Goal: Transaction & Acquisition: Purchase product/service

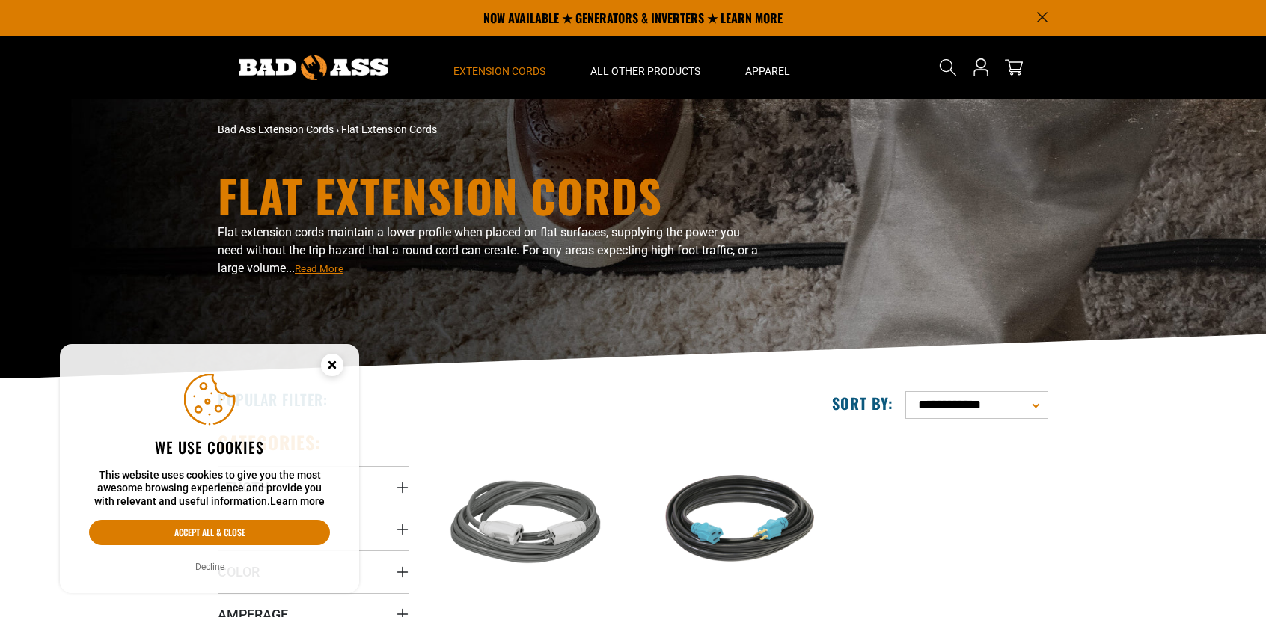
scroll to position [225, 0]
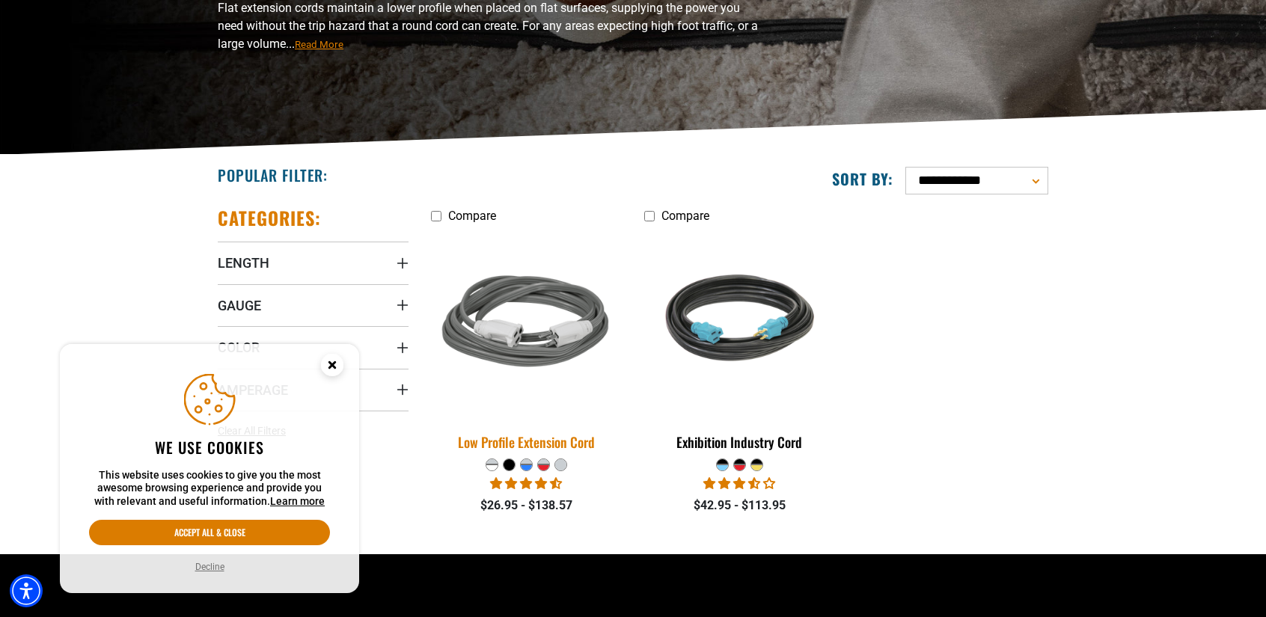
click at [552, 440] on div "Low Profile Extension Cord" at bounding box center [526, 442] width 191 height 13
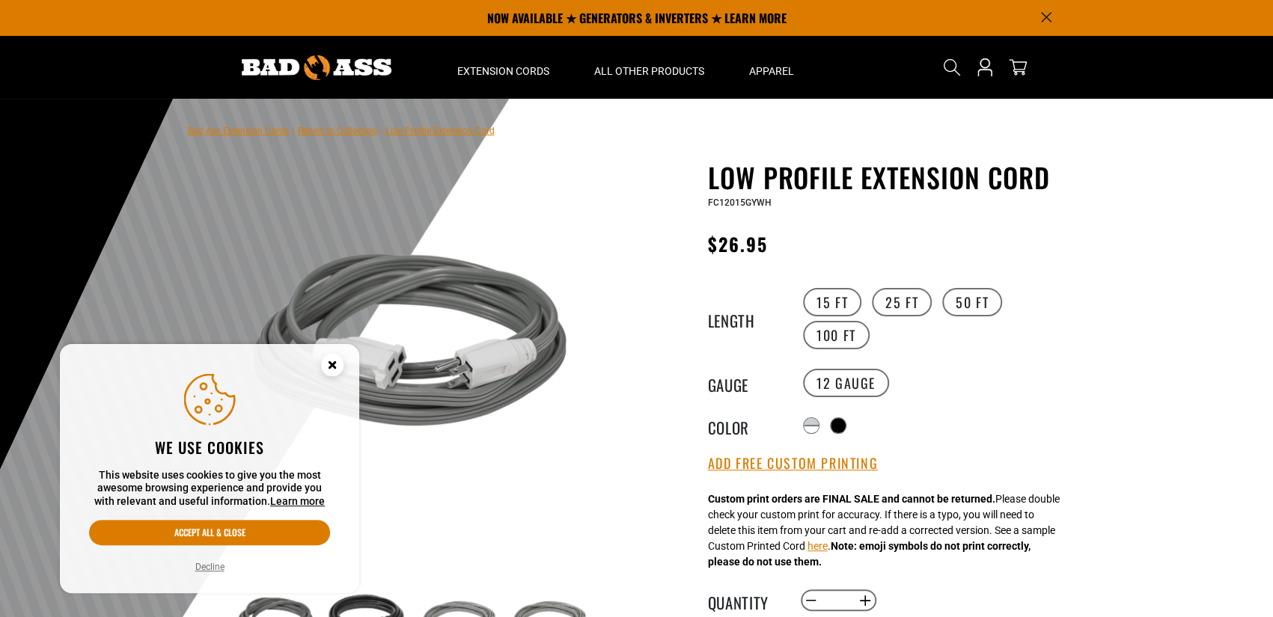
click at [340, 364] on circle "Cookie Consent" at bounding box center [332, 365] width 22 height 22
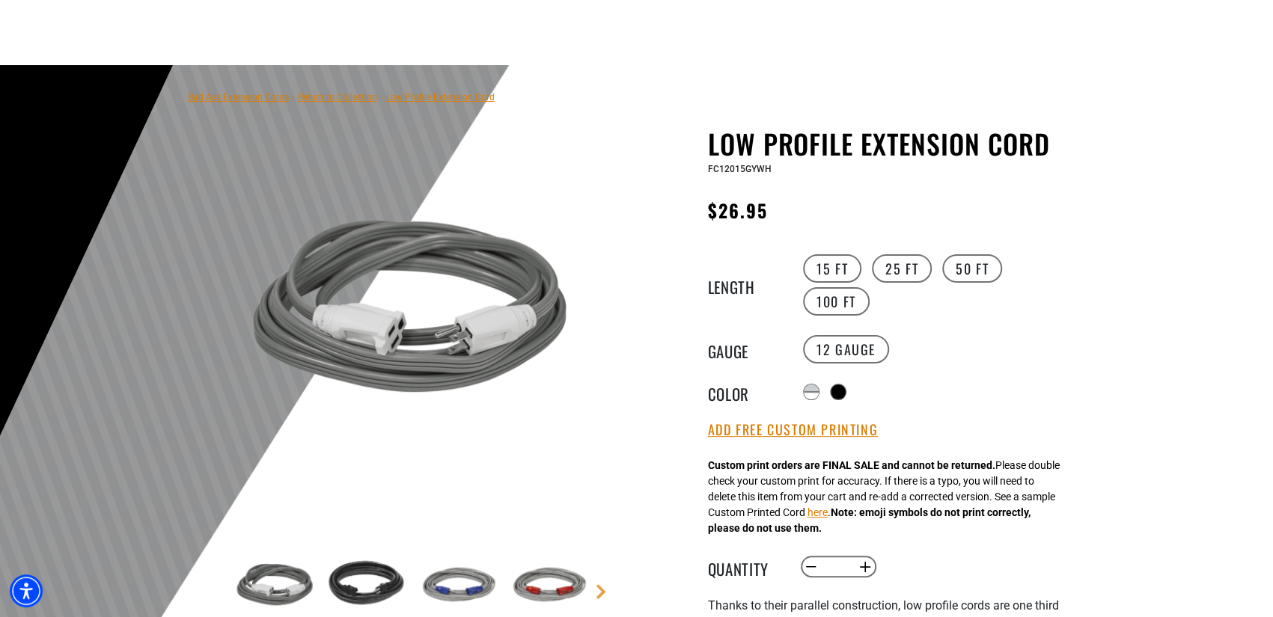
scroll to position [150, 0]
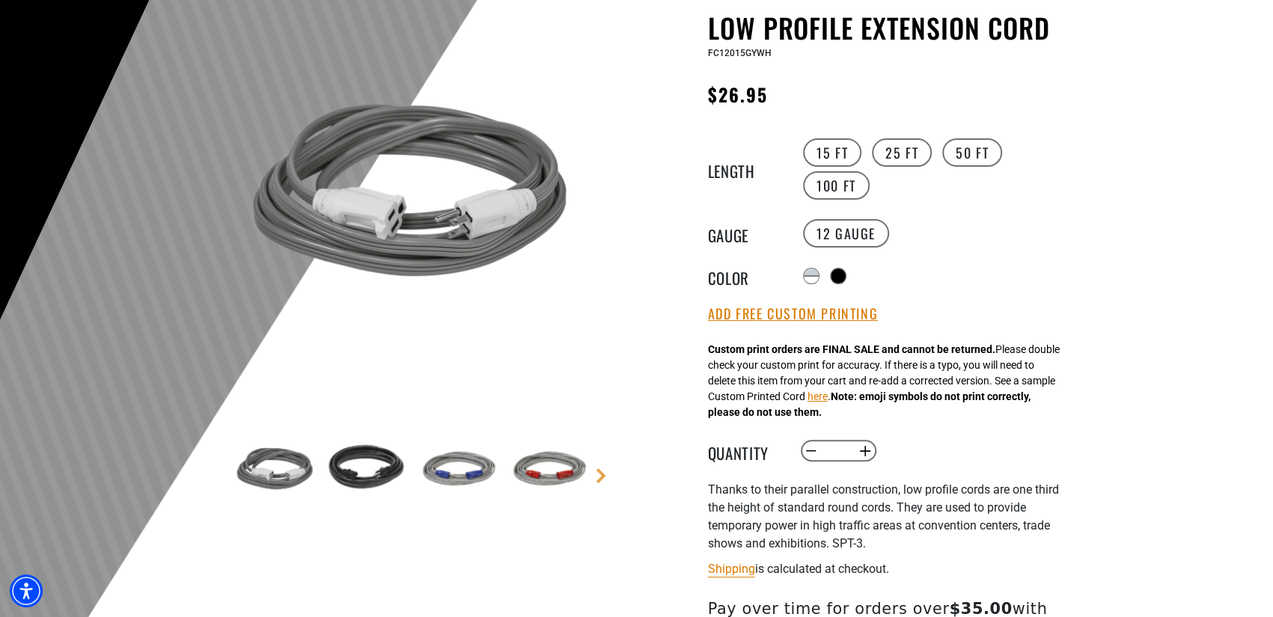
click at [478, 477] on img at bounding box center [456, 470] width 87 height 87
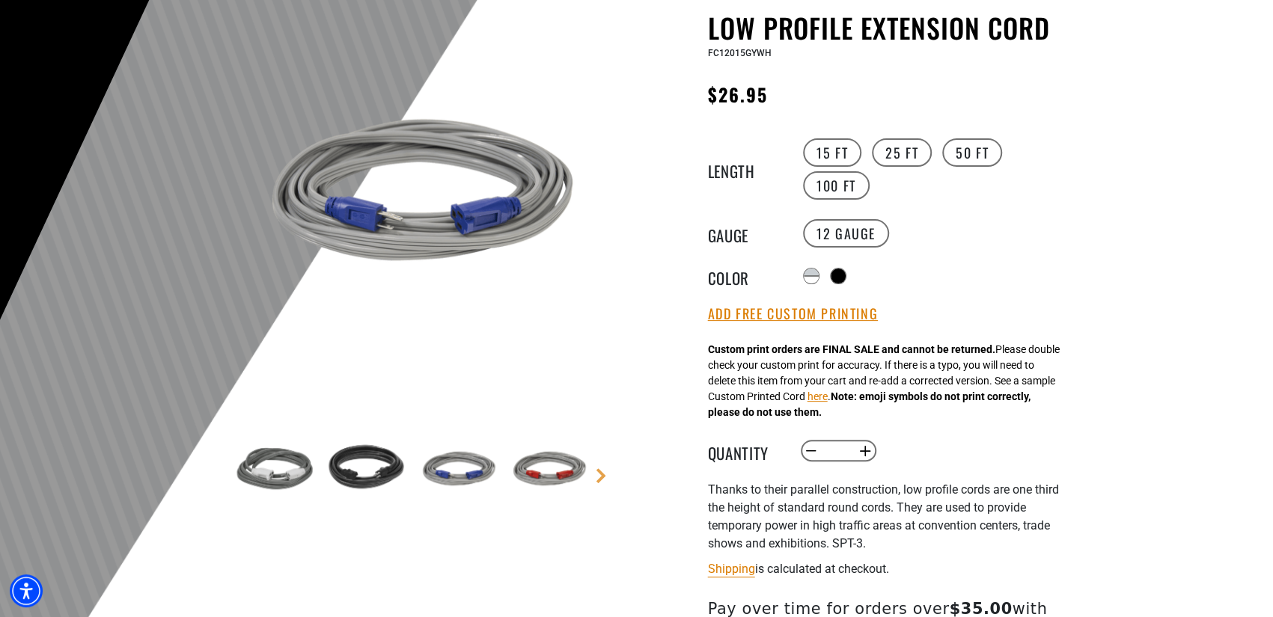
click at [536, 469] on img at bounding box center [547, 470] width 87 height 87
click at [247, 474] on img at bounding box center [275, 470] width 87 height 87
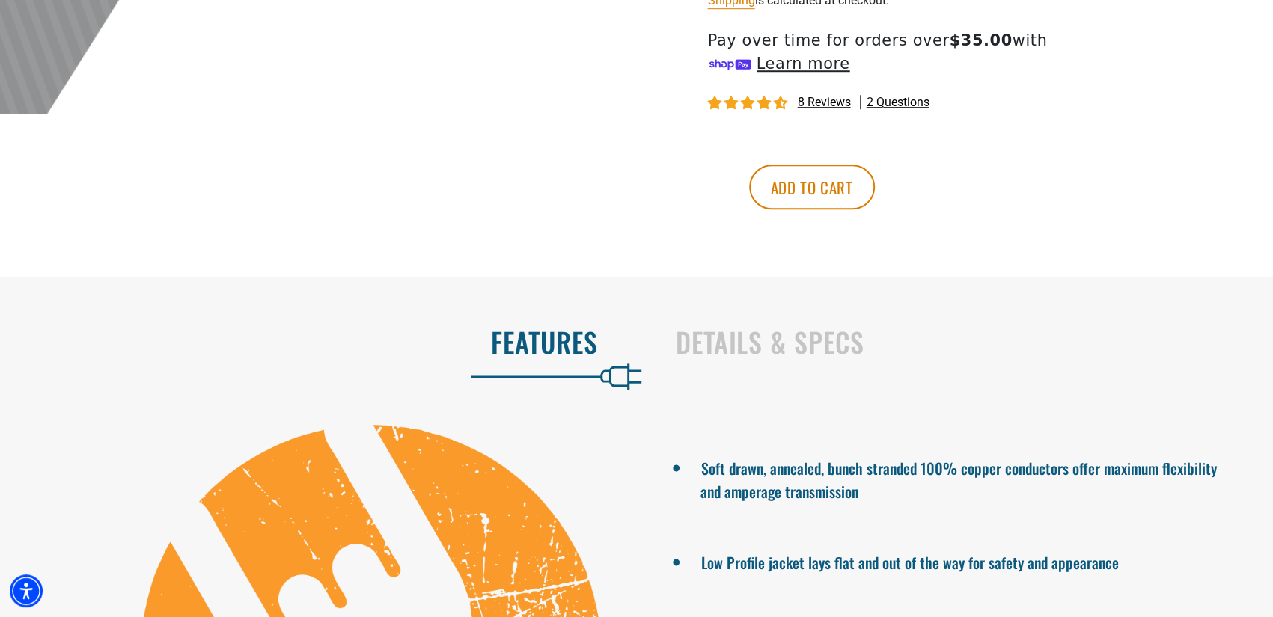
scroll to position [748, 0]
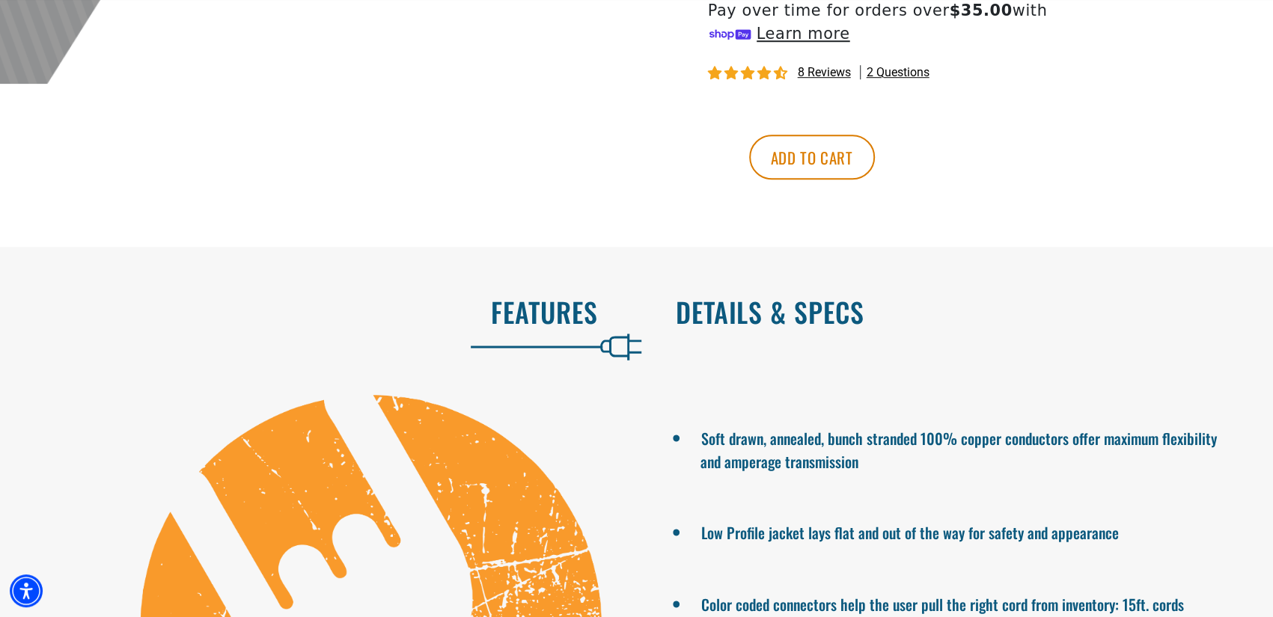
click at [736, 311] on h2 "Details & Specs" at bounding box center [959, 311] width 567 height 31
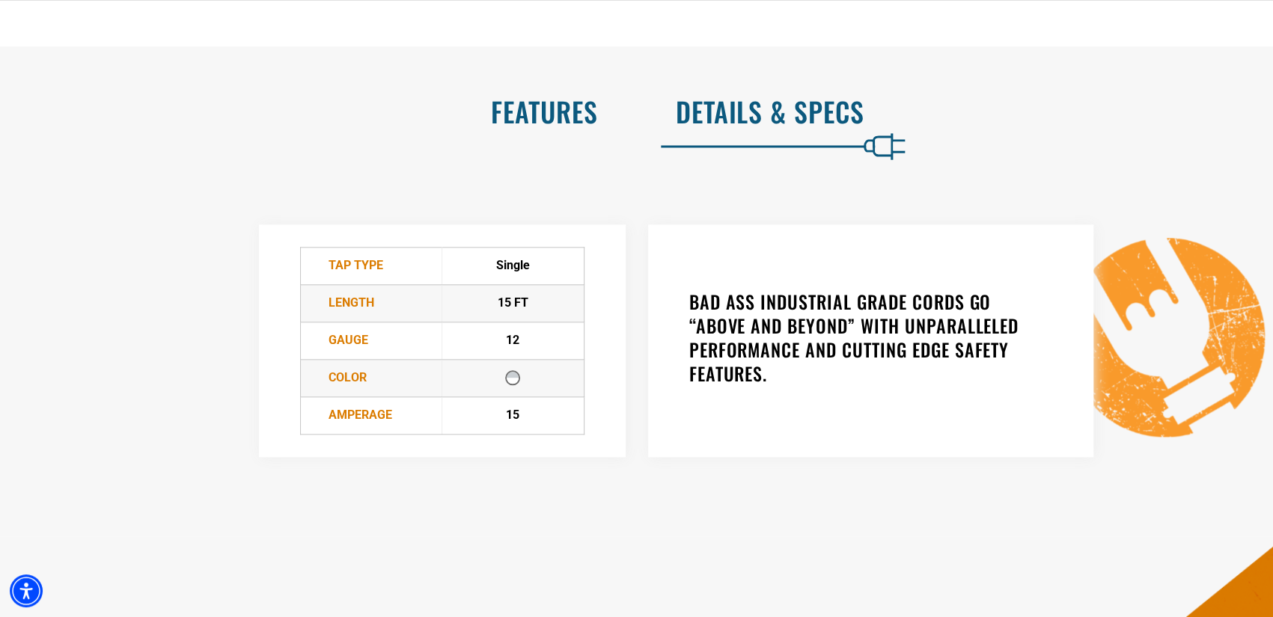
scroll to position [973, 0]
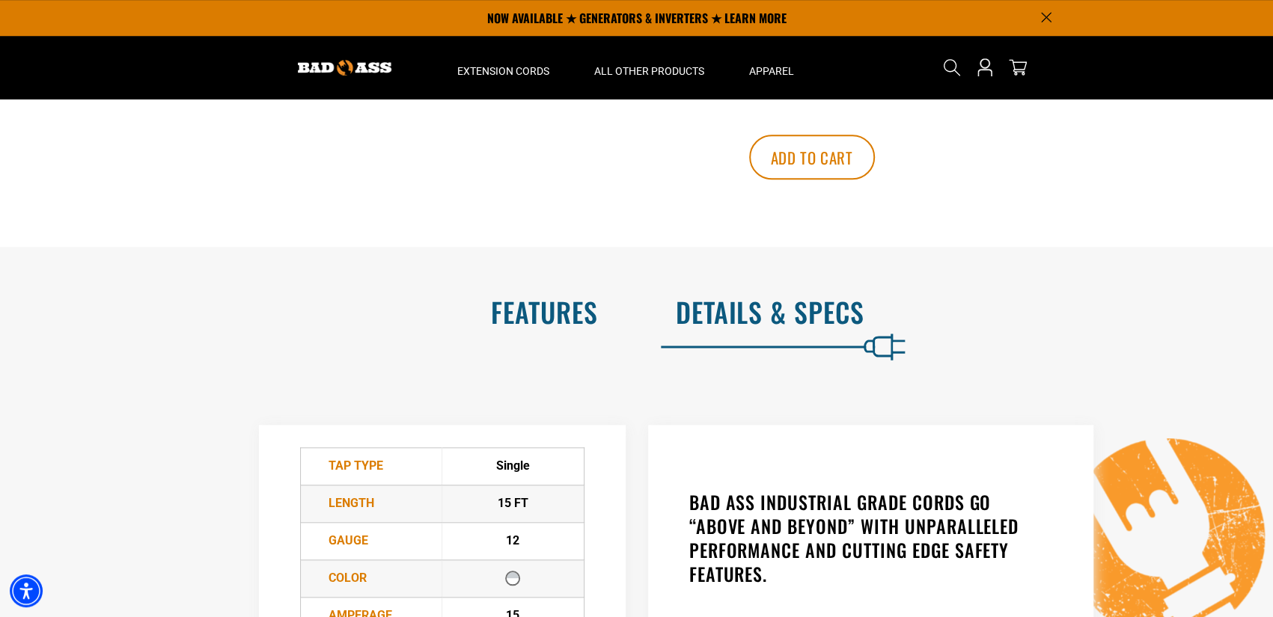
click at [581, 317] on h2 "Features" at bounding box center [314, 311] width 567 height 31
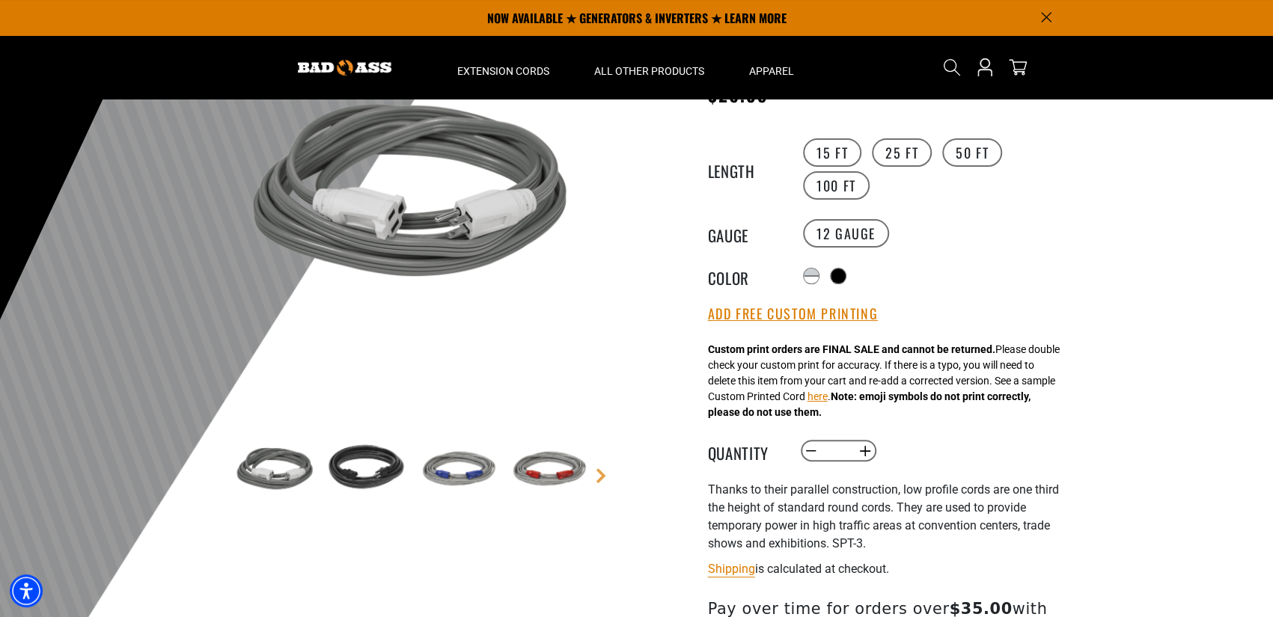
scroll to position [75, 0]
